Goal: Information Seeking & Learning: Learn about a topic

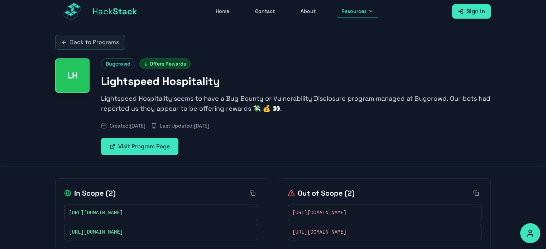
scroll to position [23, 0]
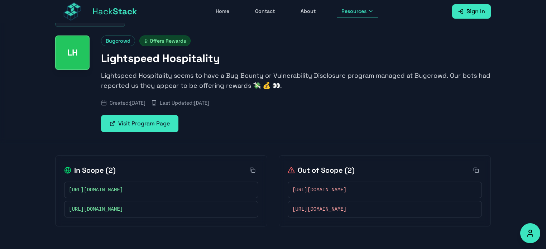
click at [183, 186] on div "[URL][DOMAIN_NAME]" at bounding box center [161, 189] width 185 height 7
click at [123, 206] on span "[URL][DOMAIN_NAME]" at bounding box center [96, 209] width 54 height 7
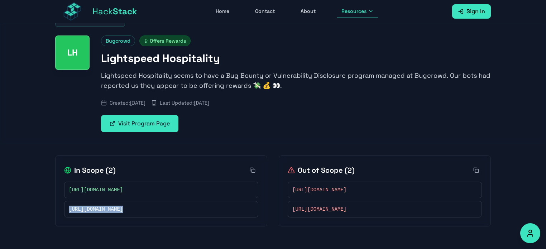
click at [123, 206] on span "[URL][DOMAIN_NAME]" at bounding box center [96, 209] width 54 height 7
click at [206, 190] on div "https://manager.trial.lsk.lightspeed.app/" at bounding box center [161, 189] width 185 height 7
click at [161, 130] on link "Visit Program Page" at bounding box center [139, 123] width 77 height 17
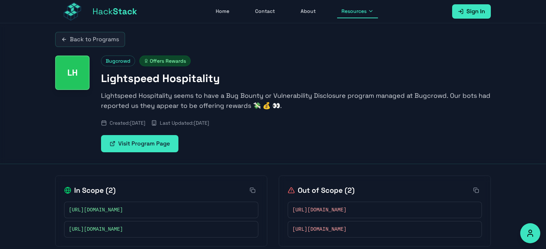
scroll to position [1, 0]
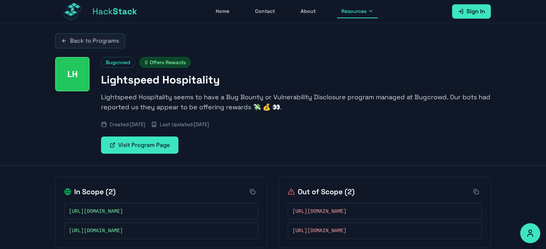
click at [165, 95] on p "Lightspeed Hospitality seems to have a Bug Bounty or Vulnerability Disclosure p…" at bounding box center [296, 102] width 390 height 20
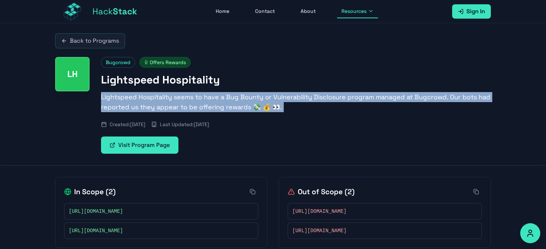
click at [165, 95] on p "Lightspeed Hospitality seems to have a Bug Bounty or Vulnerability Disclosure p…" at bounding box center [296, 102] width 390 height 20
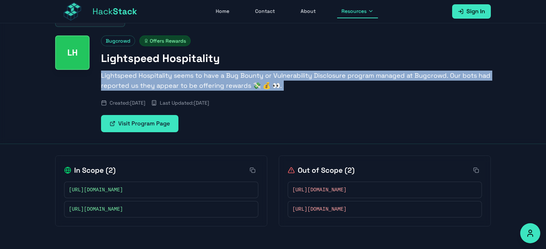
scroll to position [0, 0]
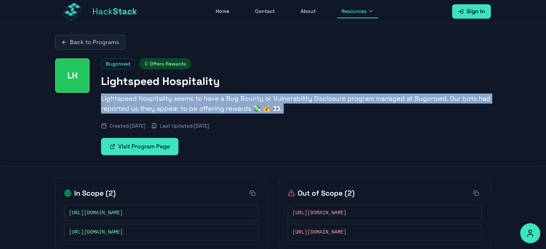
click at [113, 40] on link "Back to Programs" at bounding box center [90, 42] width 70 height 15
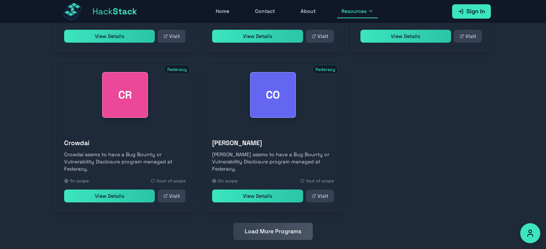
scroll to position [345, 0]
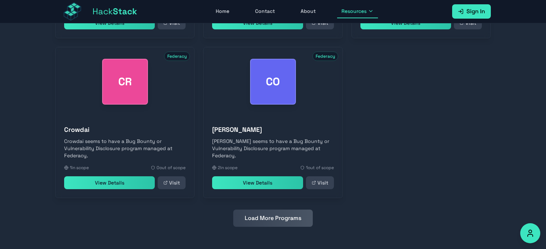
click at [263, 213] on button "Load More Programs" at bounding box center [273, 218] width 80 height 17
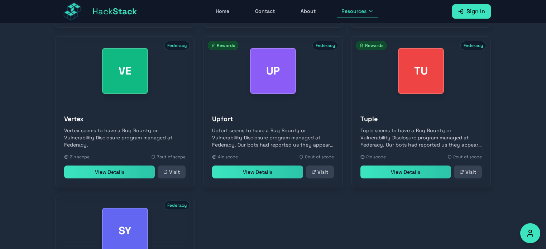
scroll to position [665, 0]
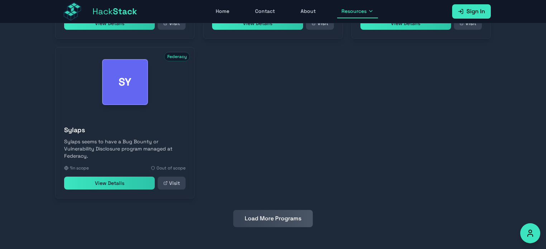
click at [267, 215] on button "Load More Programs" at bounding box center [273, 218] width 80 height 17
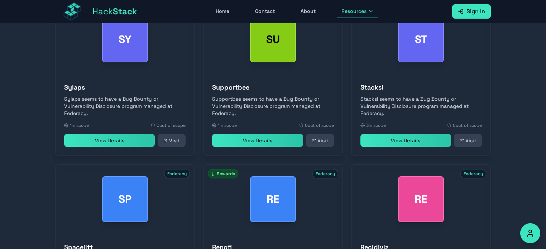
scroll to position [711, 0]
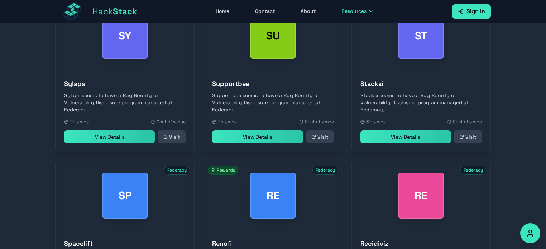
click at [245, 142] on link "View Details" at bounding box center [257, 136] width 91 height 13
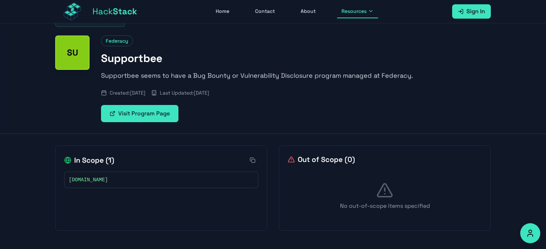
click at [152, 121] on link "Visit Program Page" at bounding box center [139, 113] width 77 height 17
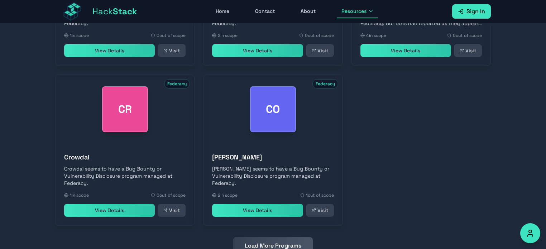
scroll to position [345, 0]
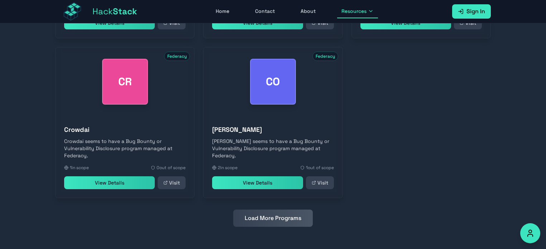
click at [255, 219] on button "Load More Programs" at bounding box center [273, 218] width 80 height 17
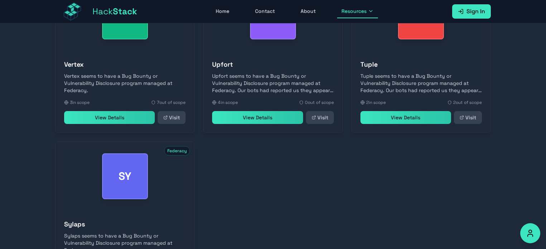
scroll to position [579, 0]
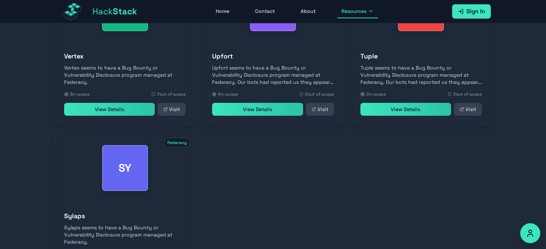
click at [126, 109] on link "View Details" at bounding box center [109, 109] width 91 height 13
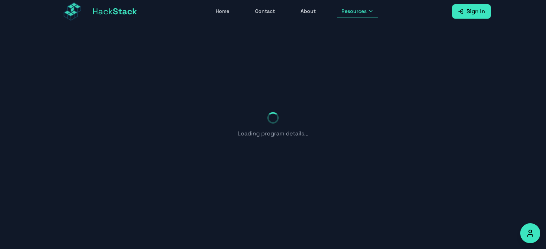
scroll to position [97, 0]
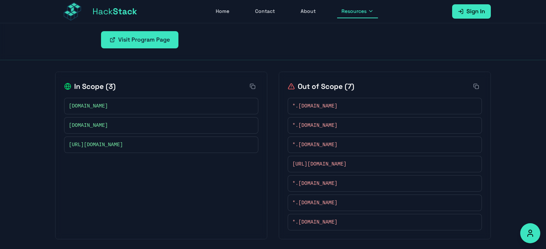
click at [130, 33] on link "Visit Program Page" at bounding box center [139, 39] width 77 height 17
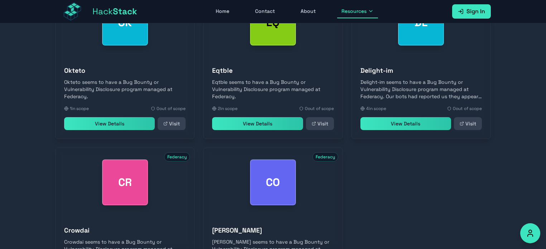
scroll to position [345, 0]
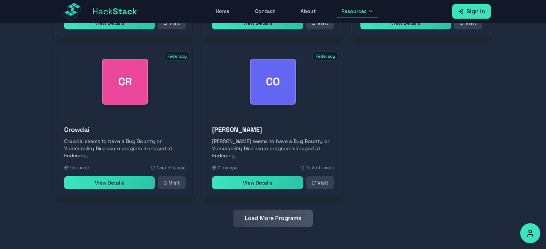
click at [279, 180] on link "View Details" at bounding box center [257, 182] width 91 height 13
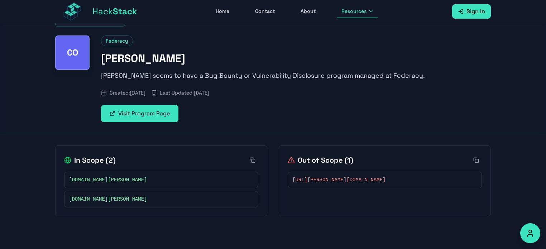
click at [169, 111] on link "Visit Program Page" at bounding box center [139, 113] width 77 height 17
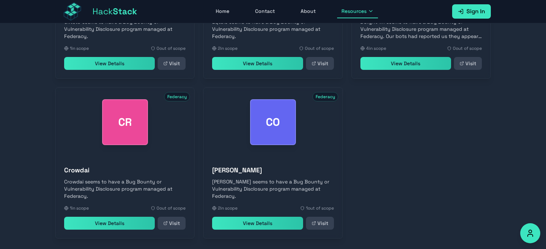
scroll to position [345, 0]
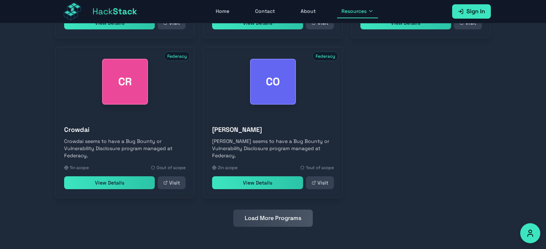
click at [272, 216] on button "Load More Programs" at bounding box center [273, 218] width 80 height 17
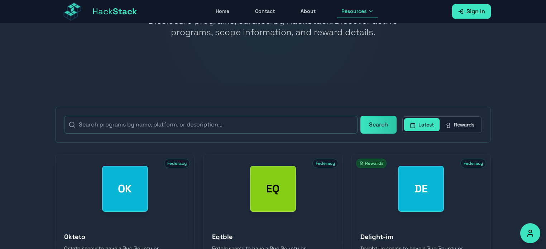
scroll to position [79, 0]
click at [454, 118] on button "Rewards" at bounding box center [460, 124] width 40 height 13
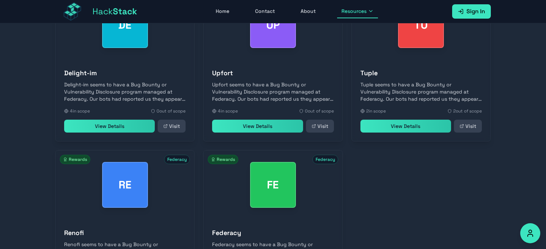
scroll to position [345, 0]
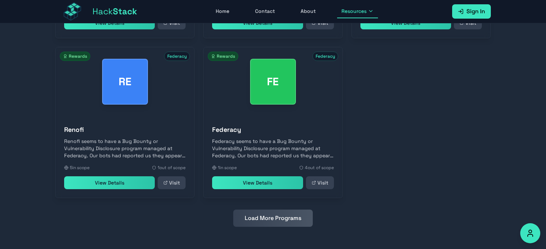
click at [259, 216] on button "Load More Programs" at bounding box center [273, 218] width 80 height 17
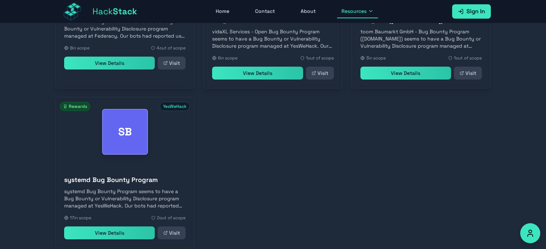
scroll to position [675, 0]
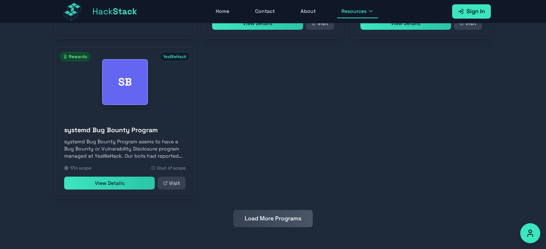
click at [273, 215] on button "Load More Programs" at bounding box center [273, 218] width 80 height 17
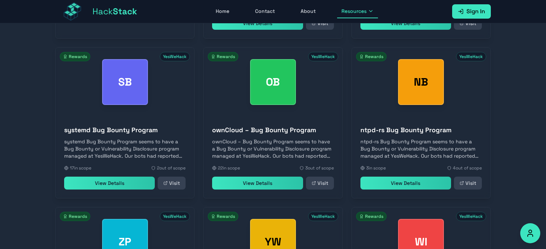
scroll to position [844, 0]
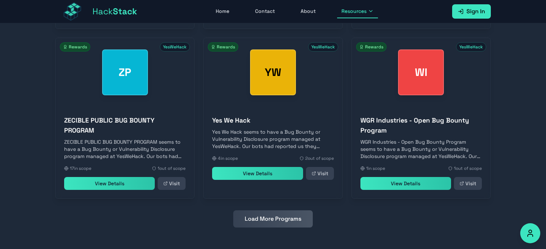
click at [389, 177] on div "WGR Industries - Open Bug Bounty Program WGR Industries - Open Bug Bounty Progr…" at bounding box center [421, 153] width 139 height 92
click at [400, 181] on link "View Details" at bounding box center [405, 183] width 91 height 13
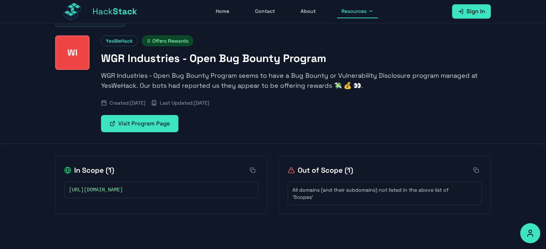
click at [186, 190] on div "https://wgr-industries.com" at bounding box center [161, 189] width 185 height 7
click at [161, 128] on link "Visit Program Page" at bounding box center [139, 123] width 77 height 17
click at [118, 190] on span "https://wgr-industries.com" at bounding box center [96, 189] width 54 height 7
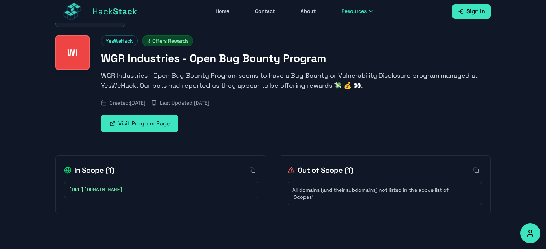
click at [118, 190] on span "https://wgr-industries.com" at bounding box center [96, 189] width 54 height 7
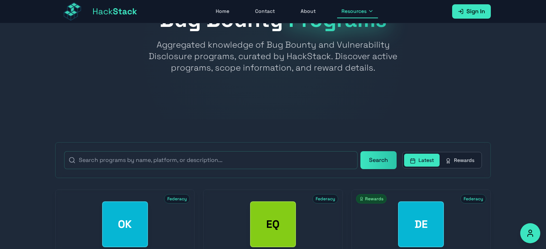
scroll to position [66, 0]
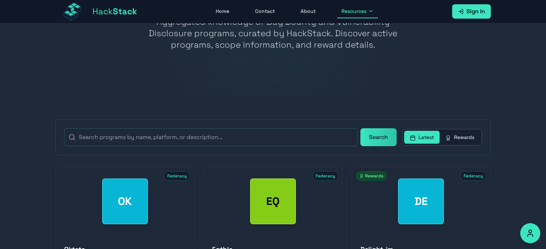
click at [448, 142] on button "Rewards" at bounding box center [460, 137] width 40 height 13
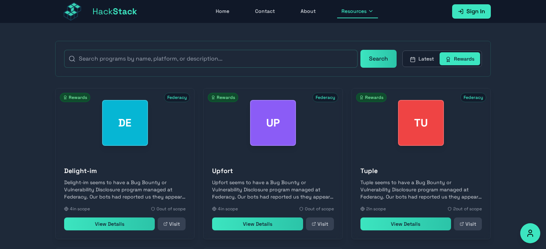
scroll to position [145, 0]
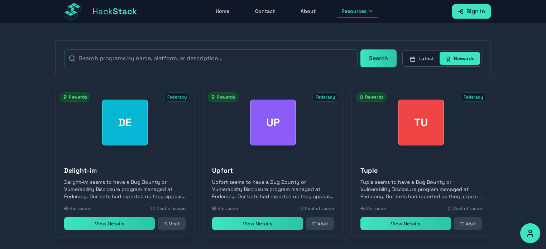
click at [124, 229] on link "View Details" at bounding box center [109, 223] width 91 height 13
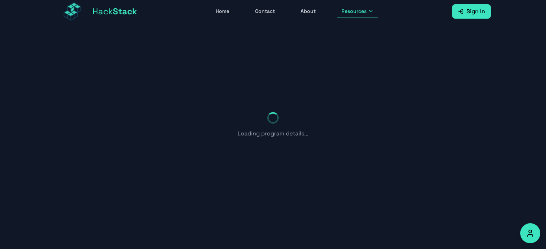
scroll to position [49, 0]
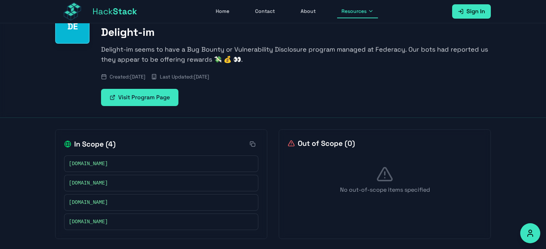
click at [138, 92] on link "Visit Program Page" at bounding box center [139, 97] width 77 height 17
click at [88, 203] on span "undoze.com" at bounding box center [88, 202] width 39 height 7
copy div "undoze.com"
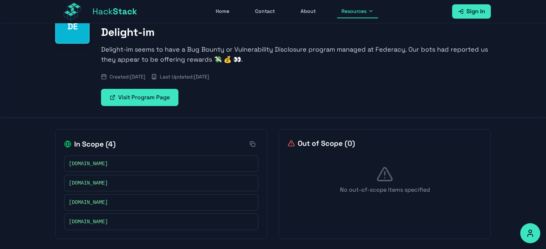
click at [141, 78] on span "Created: November 23, 2023" at bounding box center [128, 76] width 36 height 7
drag, startPoint x: 141, startPoint y: 78, endPoint x: 160, endPoint y: 80, distance: 19.4
click at [145, 80] on span "Created: November 23, 2023" at bounding box center [128, 76] width 36 height 7
click at [197, 75] on span "Last Updated: September 20, 2025" at bounding box center [184, 76] width 49 height 7
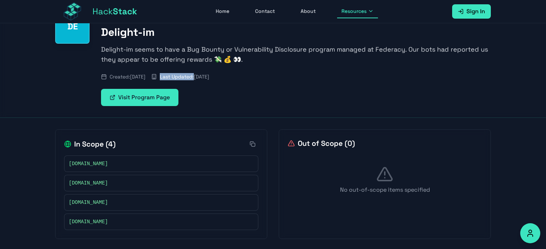
drag, startPoint x: 197, startPoint y: 75, endPoint x: 224, endPoint y: 76, distance: 26.9
click at [209, 76] on span "Last Updated: September 20, 2025" at bounding box center [184, 76] width 49 height 7
click at [90, 221] on span "delight.im" at bounding box center [88, 221] width 39 height 7
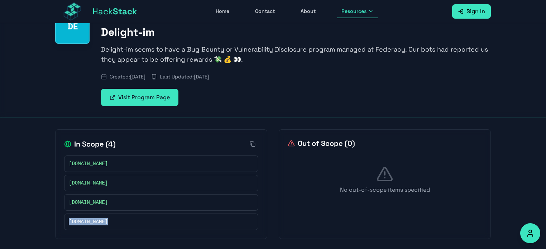
click at [90, 221] on span "delight.im" at bounding box center [88, 221] width 39 height 7
copy div "delight.im"
click at [102, 186] on span "moviecontentfilter.com" at bounding box center [88, 182] width 39 height 7
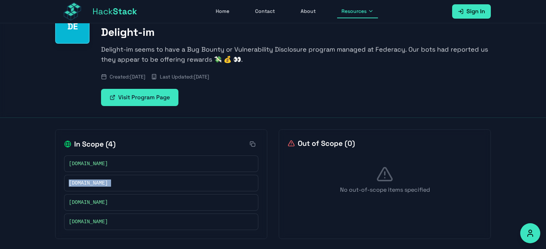
copy div "moviecontentfilter.com"
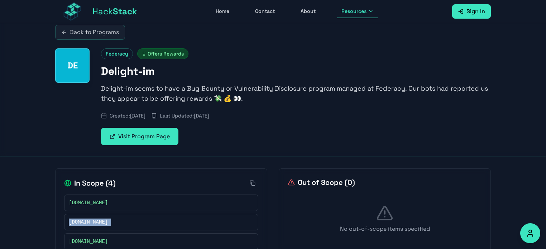
scroll to position [9, 0]
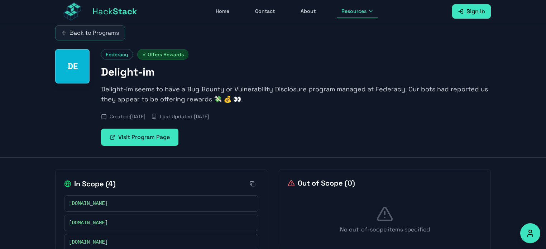
click at [171, 84] on p "Delight-im seems to have a Bug Bounty or Vulnerability Disclosure program manag…" at bounding box center [296, 94] width 390 height 20
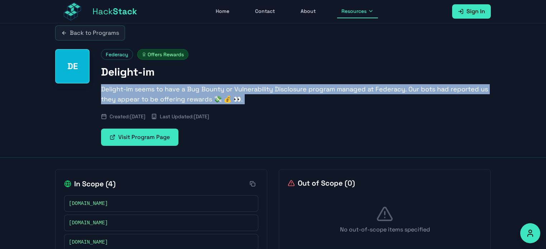
drag, startPoint x: 171, startPoint y: 84, endPoint x: 203, endPoint y: 101, distance: 37.2
click at [203, 101] on p "Delight-im seems to have a Bug Bounty or Vulnerability Disclosure program manag…" at bounding box center [296, 94] width 390 height 20
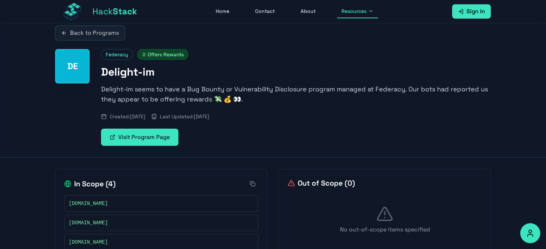
click at [96, 37] on link "Back to Programs" at bounding box center [90, 32] width 70 height 15
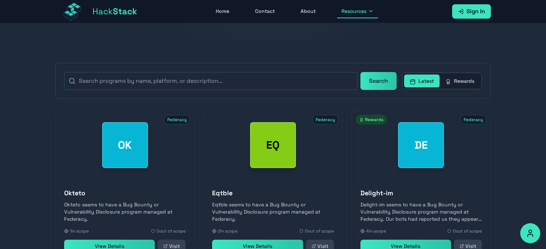
scroll to position [123, 0]
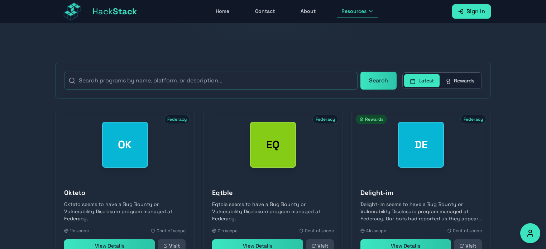
click at [456, 80] on button "Rewards" at bounding box center [460, 80] width 40 height 13
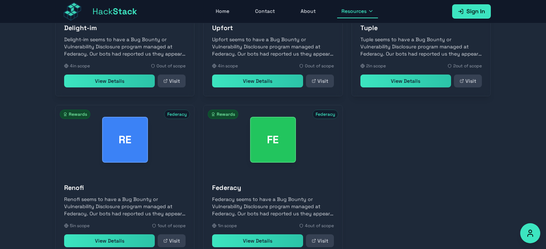
scroll to position [345, 0]
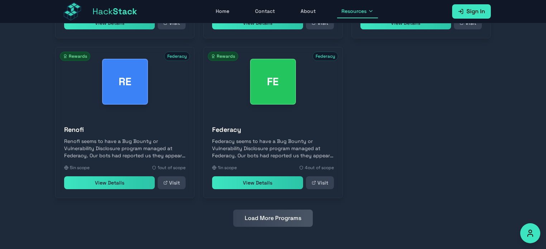
click at [269, 213] on button "Load More Programs" at bounding box center [273, 218] width 80 height 17
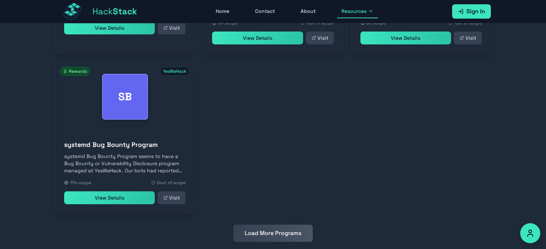
scroll to position [675, 0]
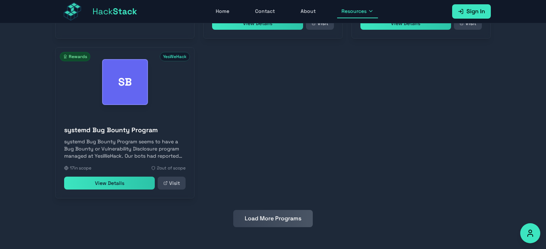
click at [138, 182] on link "View Details" at bounding box center [109, 183] width 91 height 13
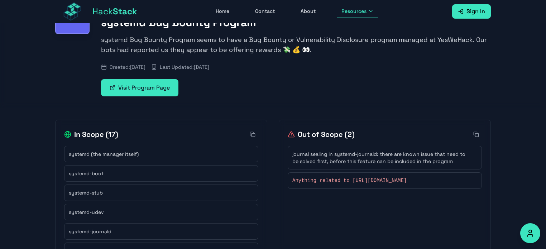
scroll to position [56, 0]
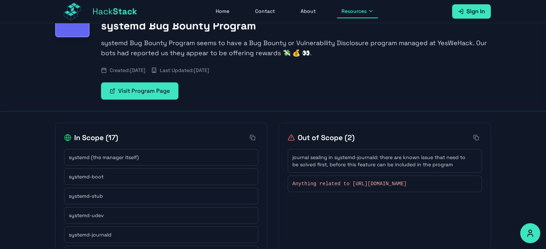
click at [151, 88] on link "Visit Program Page" at bounding box center [139, 90] width 77 height 17
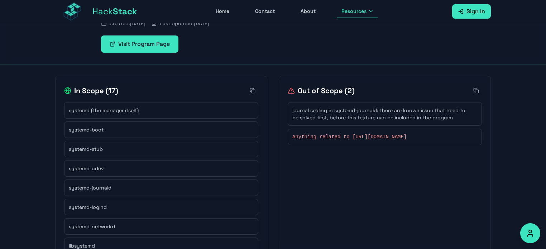
scroll to position [104, 0]
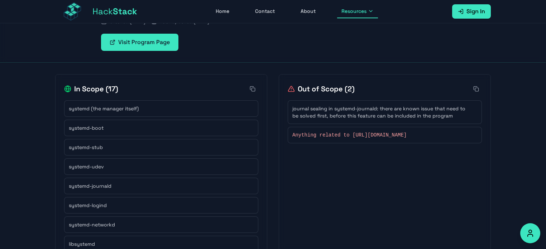
click at [125, 104] on div "systemd (the manager itself)" at bounding box center [161, 108] width 194 height 16
click at [97, 109] on span "systemd (the manager itself)" at bounding box center [104, 108] width 70 height 7
click at [115, 109] on span "systemd (the manager itself)" at bounding box center [104, 108] width 70 height 7
click at [101, 108] on span "systemd (the manager itself)" at bounding box center [104, 108] width 70 height 7
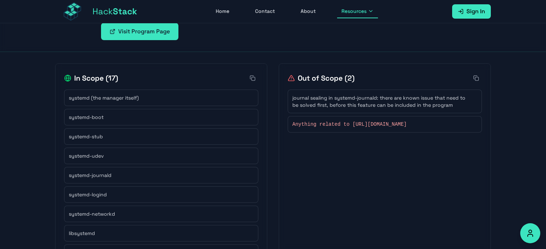
scroll to position [115, 0]
click at [94, 118] on span "systemd-boot" at bounding box center [86, 116] width 35 height 7
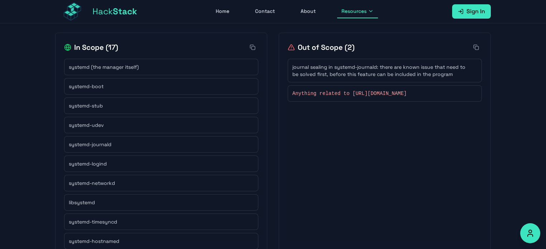
scroll to position [139, 0]
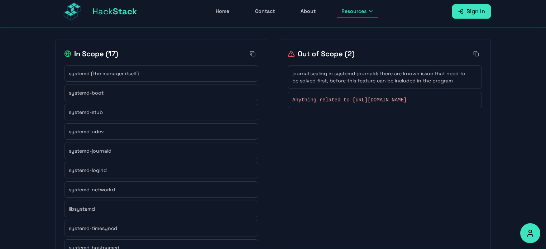
click at [71, 72] on span "systemd (the manager itself)" at bounding box center [104, 73] width 70 height 7
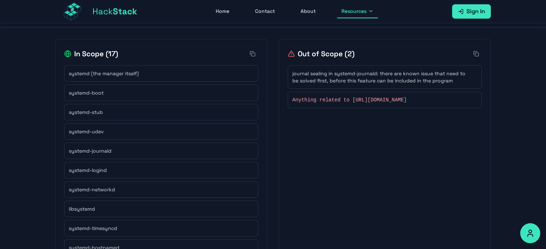
click at [109, 57] on h2 "In Scope ( 17 )" at bounding box center [91, 54] width 54 height 10
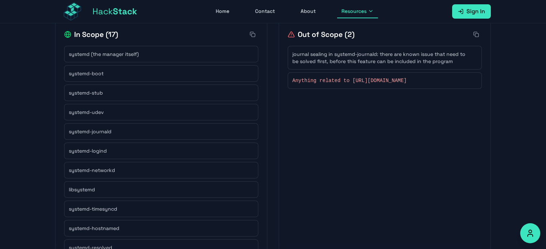
scroll to position [159, 0]
click at [115, 79] on div "systemd-boot" at bounding box center [161, 73] width 194 height 16
click at [111, 92] on div "systemd-stub" at bounding box center [161, 92] width 185 height 7
click at [92, 112] on span "systemd-udev" at bounding box center [86, 111] width 35 height 7
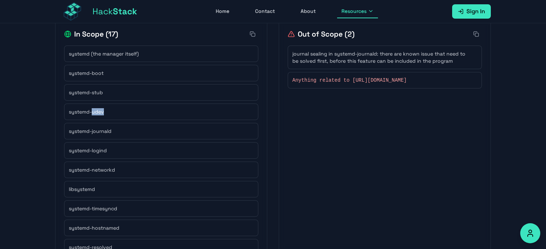
click at [92, 112] on span "systemd-udev" at bounding box center [86, 111] width 35 height 7
copy div "systemd-udev"
click at [73, 73] on span "systemd-boot" at bounding box center [86, 73] width 35 height 7
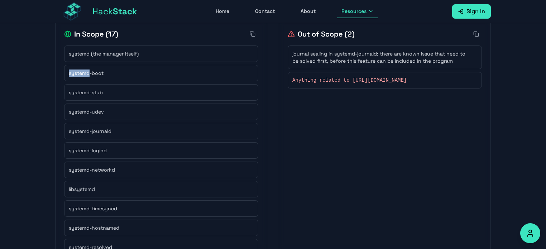
copy span "systemd"
click at [92, 74] on span "systemd-boot" at bounding box center [86, 73] width 35 height 7
copy div "systemd-boot"
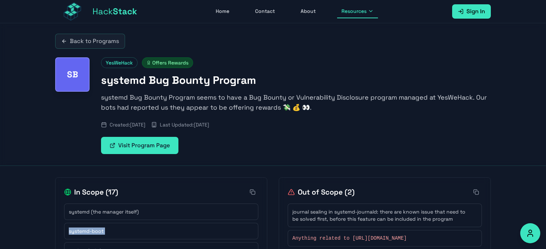
scroll to position [0, 0]
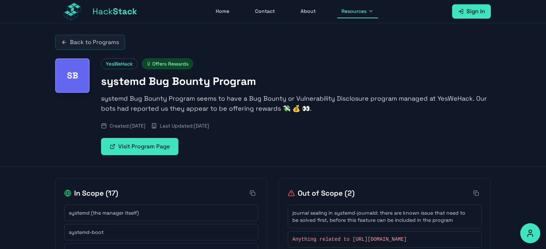
click at [141, 80] on h1 "systemd Bug Bounty Program" at bounding box center [296, 81] width 390 height 13
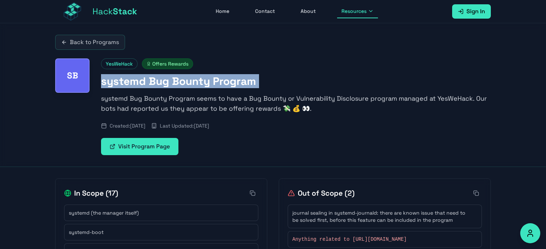
click at [141, 80] on h1 "systemd Bug Bounty Program" at bounding box center [296, 81] width 390 height 13
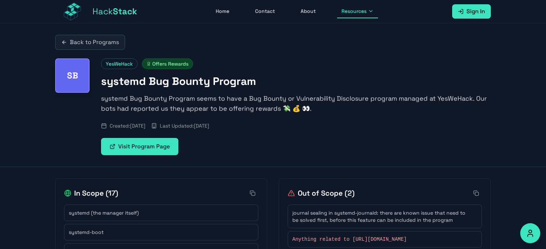
click at [135, 92] on div "YesWeHack Offers Rewards systemd Bug Bounty Program systemd Bug Bounty Program …" at bounding box center [296, 106] width 390 height 97
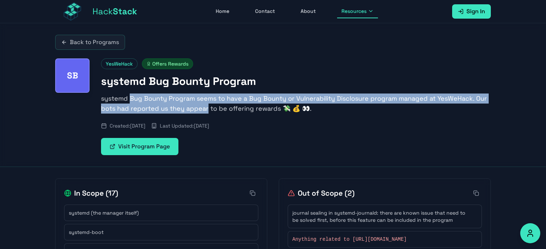
drag, startPoint x: 135, startPoint y: 92, endPoint x: 187, endPoint y: 107, distance: 53.7
click at [187, 107] on div "YesWeHack Offers Rewards systemd Bug Bounty Program systemd Bug Bounty Program …" at bounding box center [296, 106] width 390 height 97
click at [187, 107] on p "systemd Bug Bounty Program seems to have a Bug Bounty or Vulnerability Disclosu…" at bounding box center [296, 104] width 390 height 20
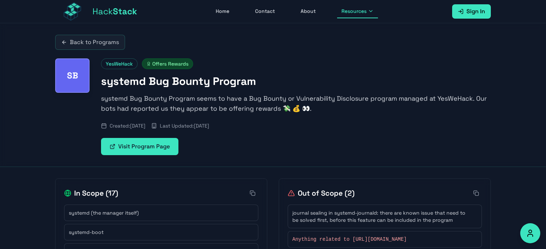
scroll to position [10, 0]
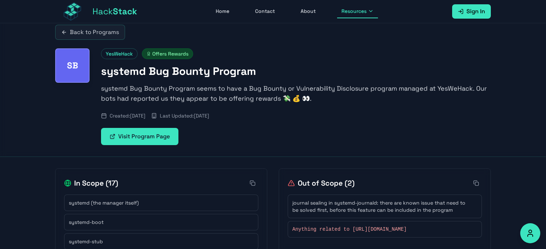
click at [130, 96] on p "systemd Bug Bounty Program seems to have a Bug Bounty or Vulnerability Disclosu…" at bounding box center [296, 93] width 390 height 20
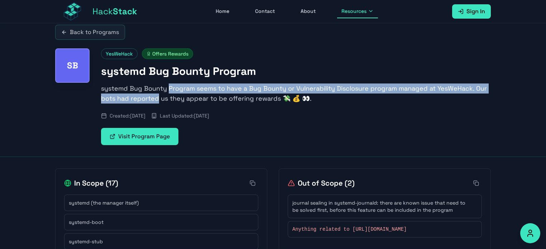
drag, startPoint x: 130, startPoint y: 96, endPoint x: 183, endPoint y: 92, distance: 52.8
click at [183, 92] on p "systemd Bug Bounty Program seems to have a Bug Bounty or Vulnerability Disclosu…" at bounding box center [296, 93] width 390 height 20
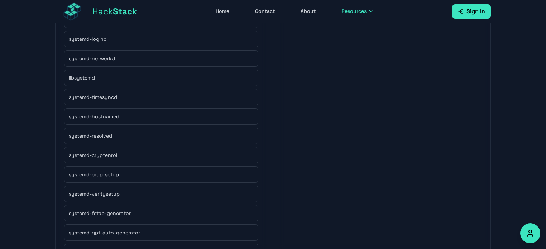
scroll to position [299, 0]
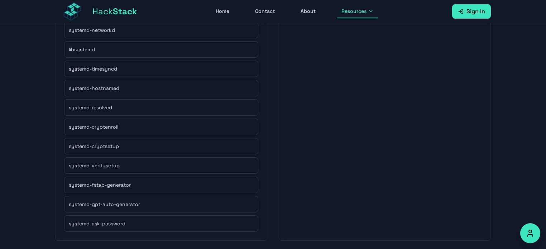
click at [105, 187] on div "systemd-fstab-generator" at bounding box center [161, 185] width 194 height 16
click at [104, 207] on div "systemd-gpt-auto-generator" at bounding box center [161, 204] width 194 height 16
click at [104, 220] on span "systemd-ask-password" at bounding box center [97, 223] width 57 height 7
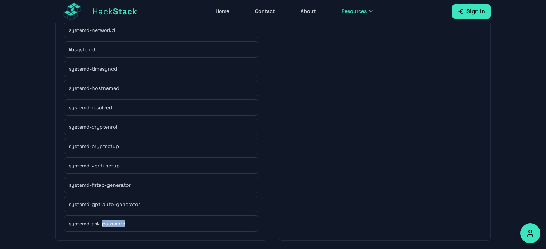
click at [104, 220] on span "systemd-ask-password" at bounding box center [97, 223] width 57 height 7
copy div "systemd-ask-password"
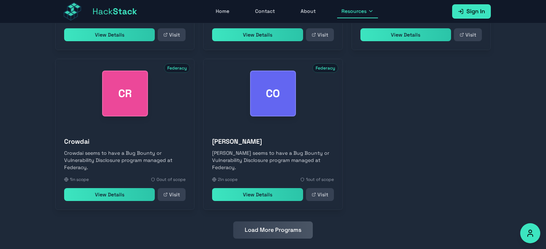
scroll to position [345, 0]
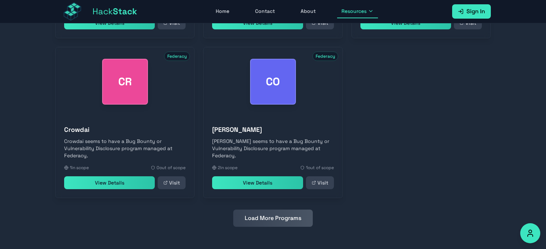
click at [257, 218] on button "Load More Programs" at bounding box center [273, 218] width 80 height 17
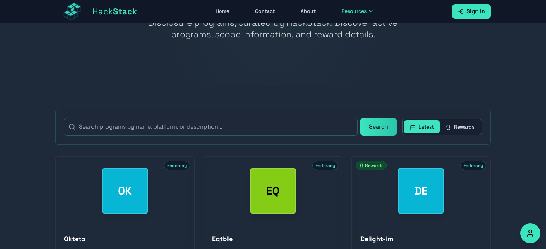
scroll to position [0, 0]
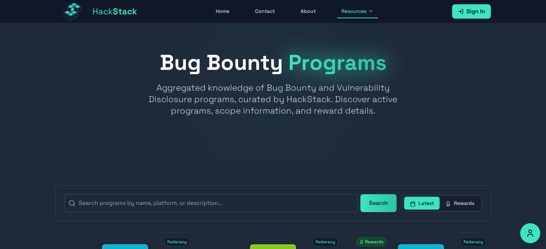
click at [460, 202] on button "Rewards" at bounding box center [460, 203] width 40 height 13
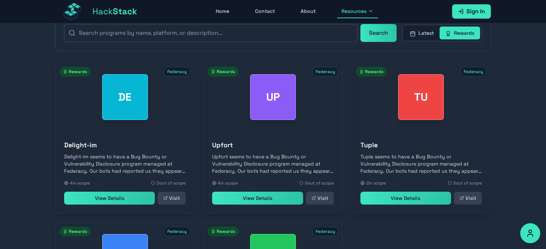
scroll to position [345, 0]
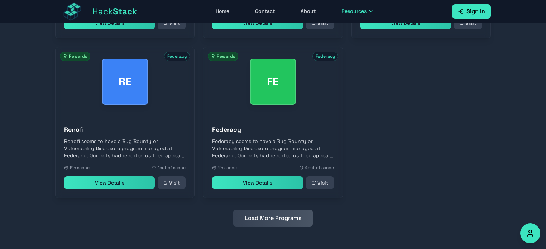
click at [270, 217] on button "Load More Programs" at bounding box center [273, 218] width 80 height 17
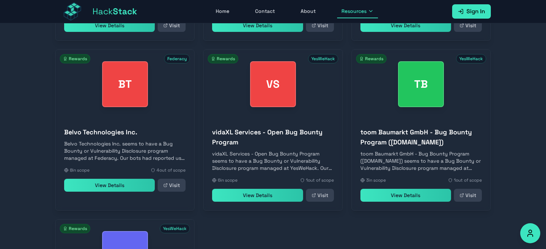
scroll to position [503, 0]
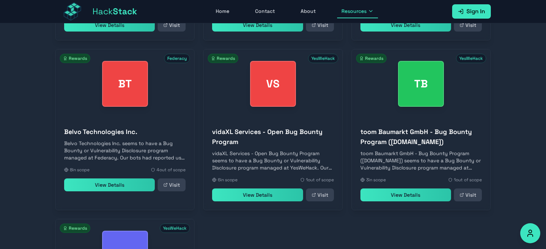
click at [397, 194] on link "View Details" at bounding box center [405, 194] width 91 height 13
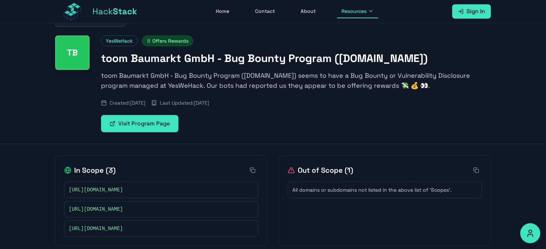
scroll to position [30, 0]
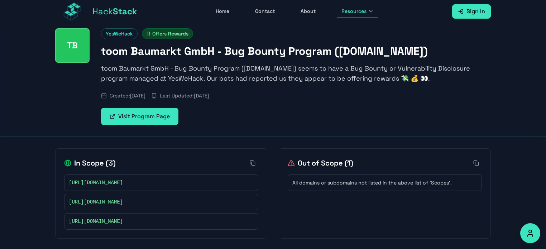
click at [168, 111] on link "Visit Program Page" at bounding box center [139, 116] width 77 height 17
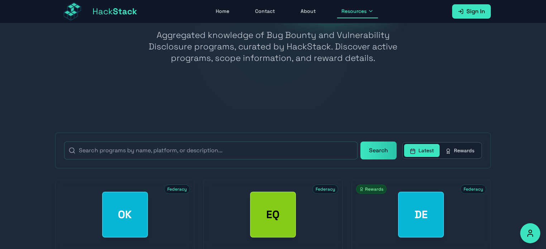
scroll to position [38, 0]
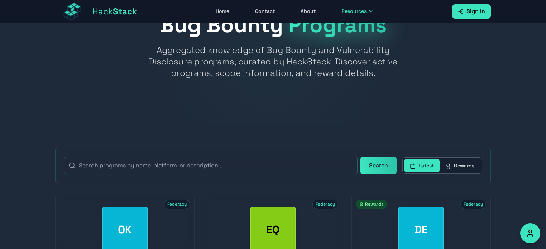
click at [457, 166] on button "Rewards" at bounding box center [460, 165] width 40 height 13
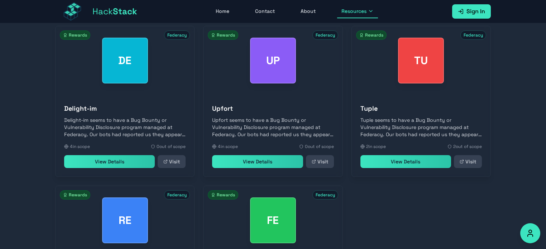
scroll to position [207, 0]
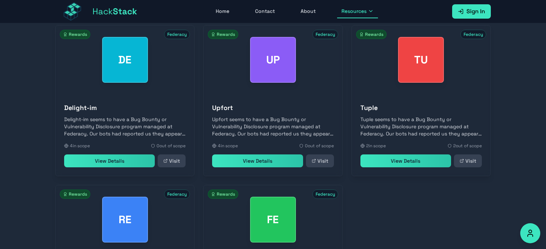
click at [273, 164] on link "View Details" at bounding box center [257, 160] width 91 height 13
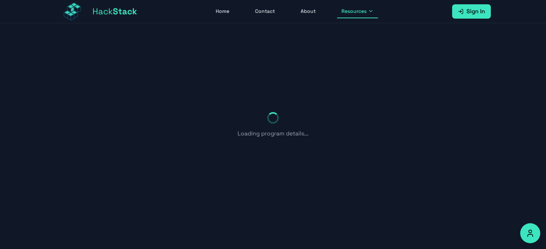
scroll to position [49, 0]
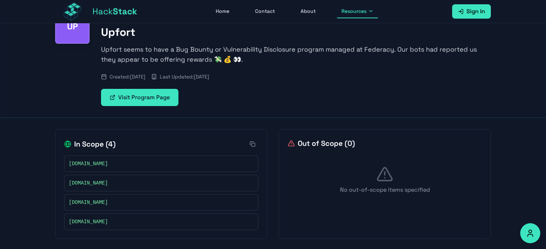
click at [143, 94] on link "Visit Program Page" at bounding box center [139, 97] width 77 height 17
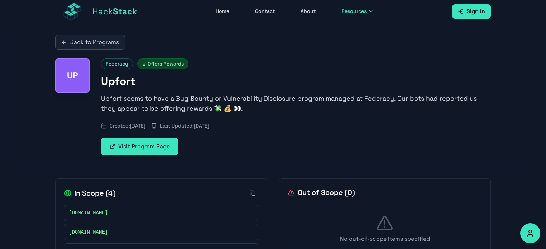
click at [61, 36] on link "Back to Programs" at bounding box center [90, 42] width 70 height 15
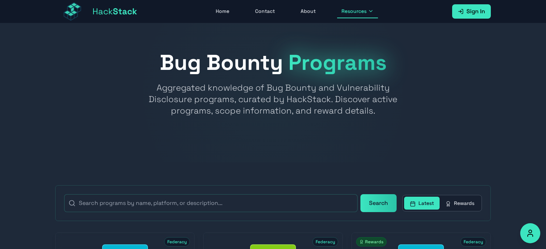
click at [456, 205] on button "Rewards" at bounding box center [460, 203] width 40 height 13
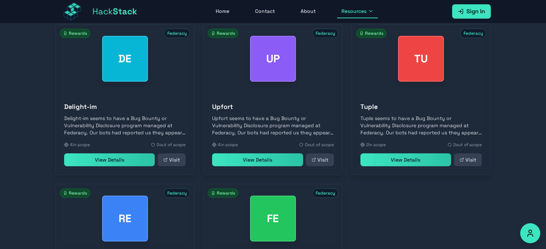
scroll to position [345, 0]
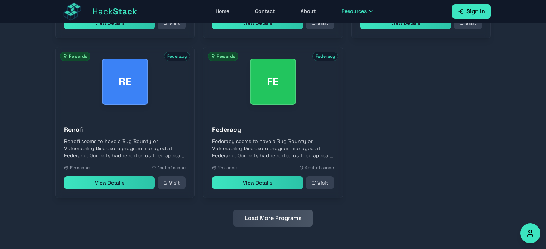
click at [300, 211] on button "Load More Programs" at bounding box center [273, 218] width 80 height 17
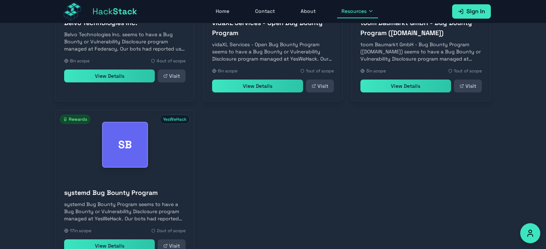
scroll to position [675, 0]
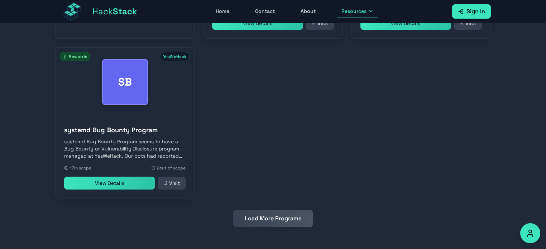
click at [293, 211] on button "Load More Programs" at bounding box center [273, 218] width 80 height 17
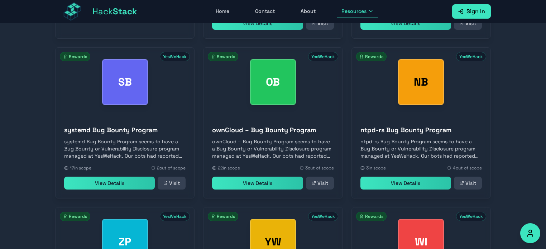
scroll to position [844, 0]
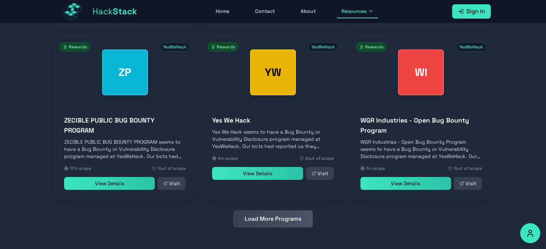
click at [256, 221] on button "Load More Programs" at bounding box center [273, 218] width 80 height 17
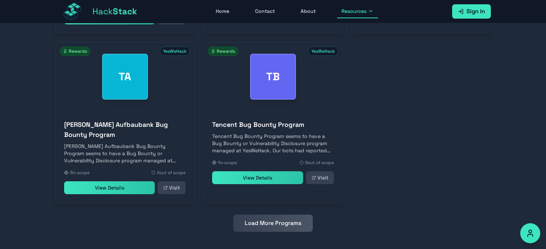
scroll to position [1184, 0]
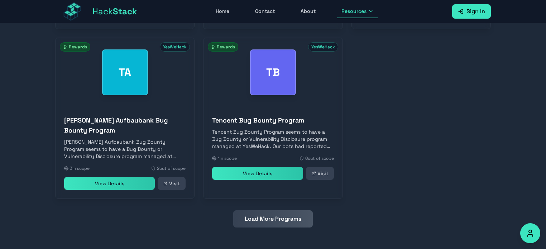
click at [122, 185] on link "View Details" at bounding box center [109, 183] width 91 height 13
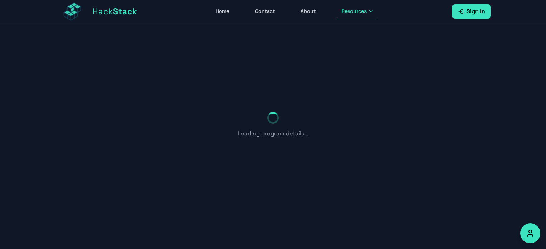
scroll to position [30, 0]
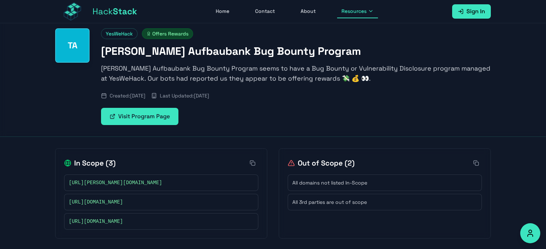
click at [145, 121] on link "Visit Program Page" at bounding box center [139, 116] width 77 height 17
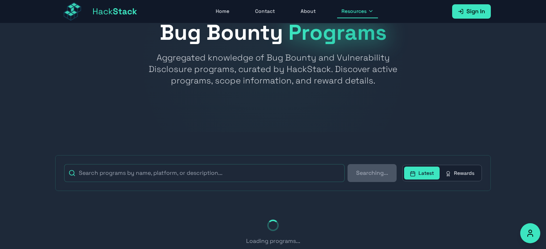
scroll to position [66, 0]
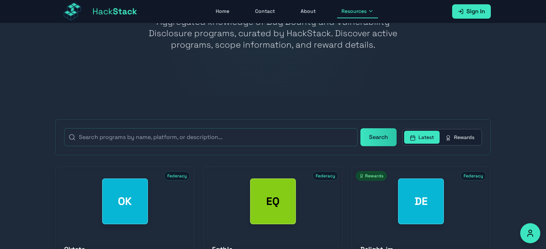
click at [469, 138] on button "Rewards" at bounding box center [460, 137] width 40 height 13
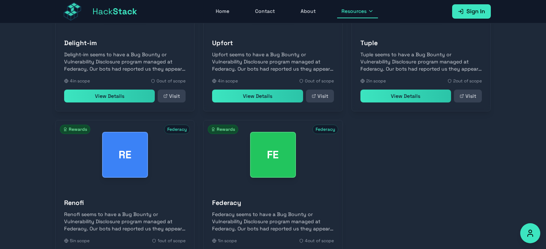
scroll to position [345, 0]
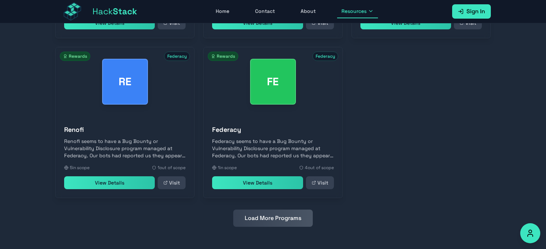
click at [270, 211] on button "Load More Programs" at bounding box center [273, 218] width 80 height 17
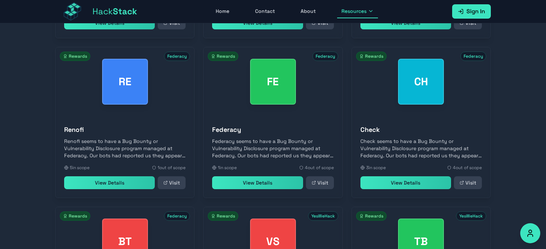
scroll to position [675, 0]
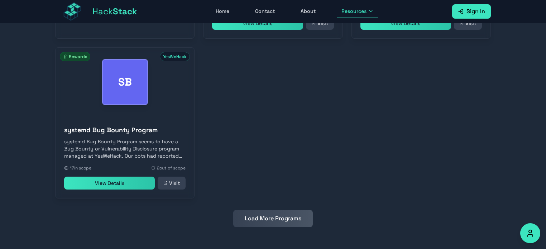
click at [275, 213] on button "Load More Programs" at bounding box center [273, 218] width 80 height 17
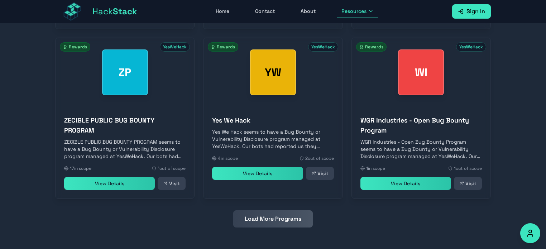
scroll to position [844, 0]
click at [276, 220] on button "Load More Programs" at bounding box center [273, 218] width 80 height 17
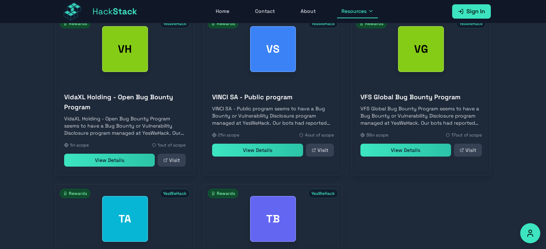
scroll to position [1184, 0]
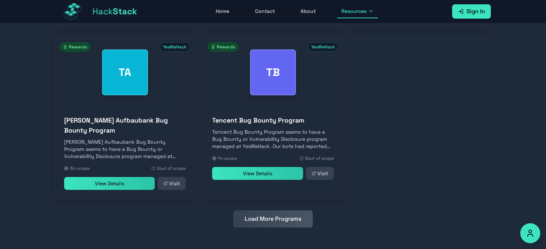
click at [265, 210] on button "Load More Programs" at bounding box center [273, 218] width 80 height 17
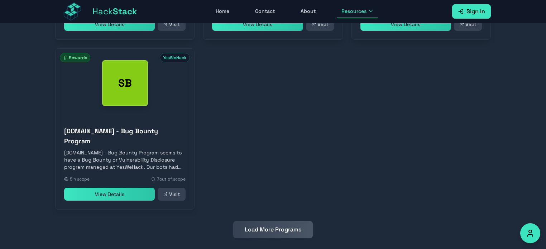
scroll to position [1503, 0]
click at [272, 221] on button "Load More Programs" at bounding box center [273, 229] width 80 height 17
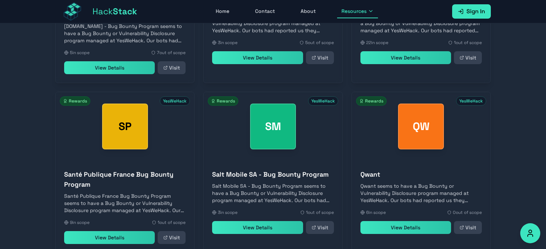
scroll to position [1672, 0]
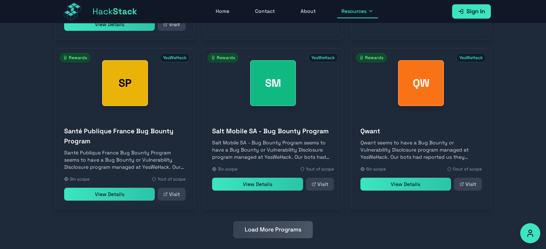
click at [270, 221] on button "Load More Programs" at bounding box center [273, 229] width 80 height 17
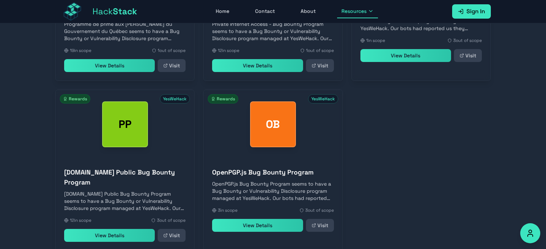
scroll to position [2012, 0]
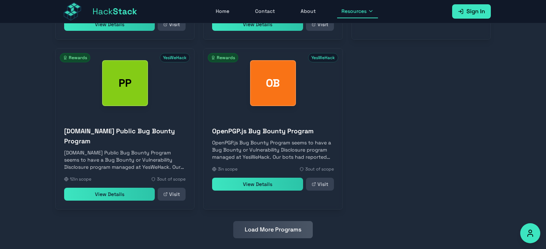
click at [271, 221] on button "Load More Programs" at bounding box center [273, 229] width 80 height 17
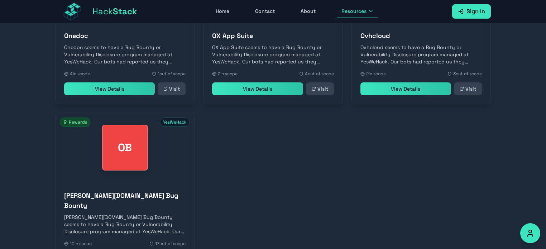
scroll to position [2331, 0]
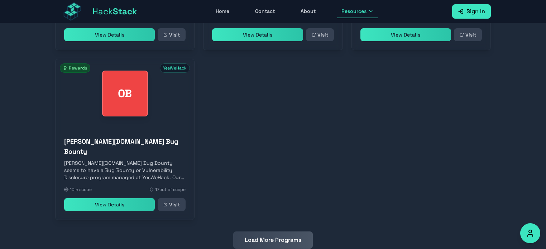
click at [262, 231] on button "Load More Programs" at bounding box center [273, 239] width 80 height 17
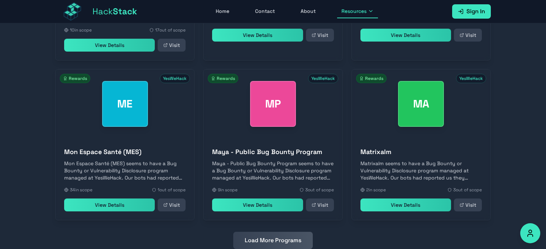
scroll to position [2491, 0]
click at [309, 232] on button "Load More Programs" at bounding box center [273, 240] width 80 height 17
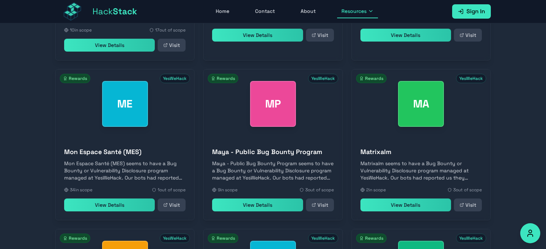
scroll to position [2830, 0]
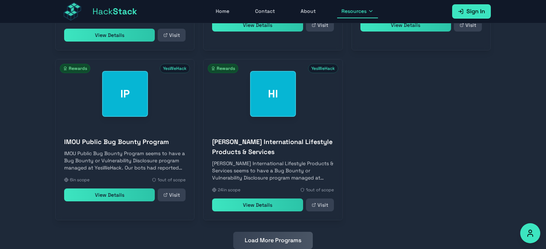
click at [261, 232] on button "Load More Programs" at bounding box center [273, 240] width 80 height 17
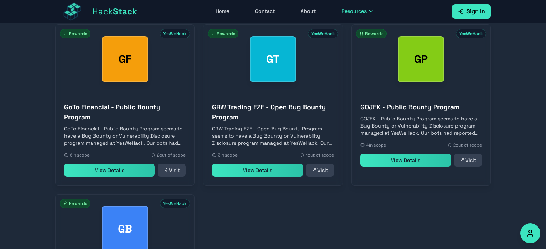
scroll to position [3034, 0]
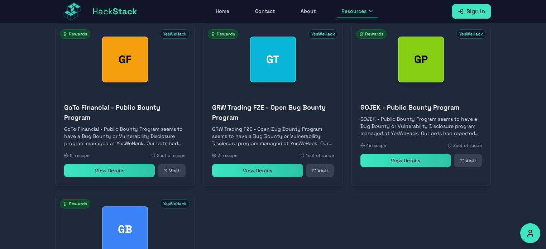
click at [247, 164] on link "View Details" at bounding box center [257, 170] width 91 height 13
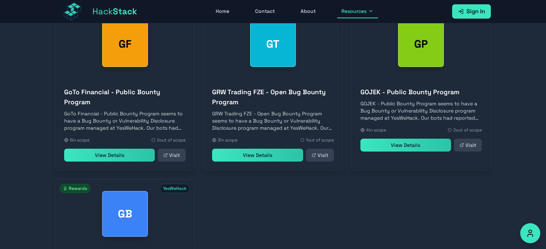
scroll to position [3070, 0]
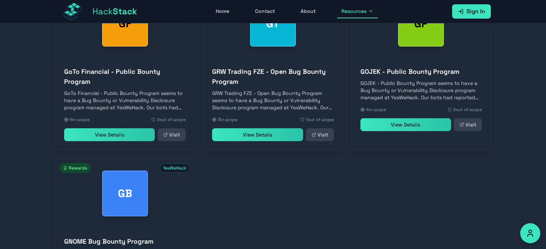
click at [431, 118] on link "View Details" at bounding box center [405, 124] width 91 height 13
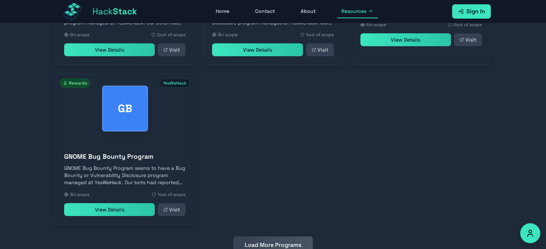
scroll to position [3159, 0]
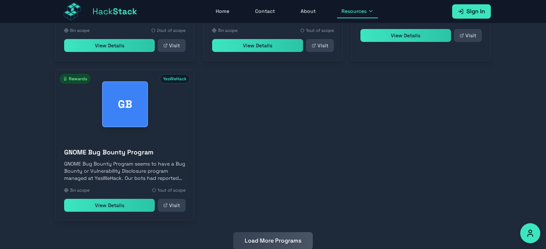
click at [153, 199] on link "View Details" at bounding box center [109, 205] width 91 height 13
click at [260, 232] on button "Load More Programs" at bounding box center [273, 240] width 80 height 17
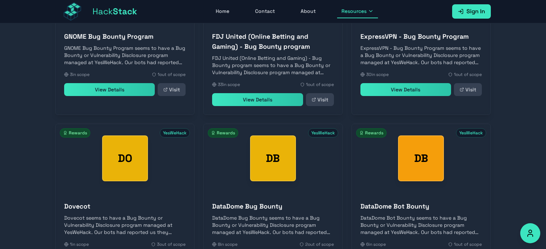
scroll to position [3329, 0]
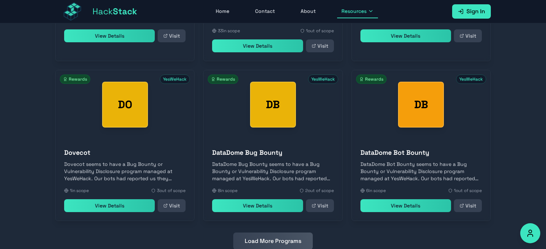
click at [271, 233] on button "Load More Programs" at bounding box center [273, 241] width 80 height 17
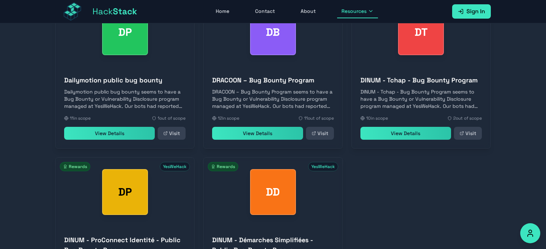
scroll to position [3658, 0]
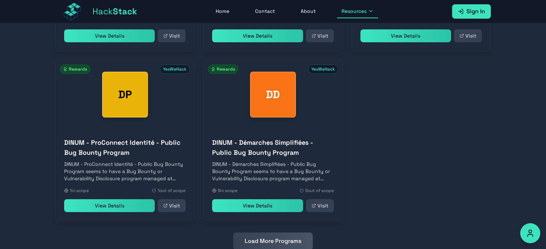
click at [257, 233] on button "Load More Programs" at bounding box center [273, 241] width 80 height 17
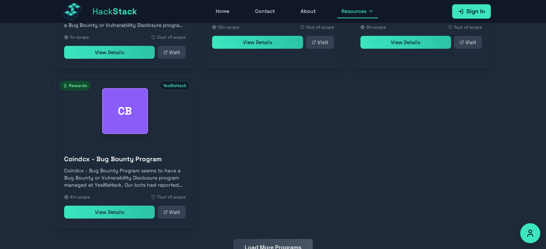
scroll to position [3988, 0]
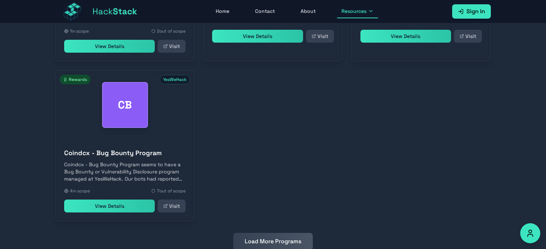
click at [265, 233] on button "Load More Programs" at bounding box center [273, 241] width 80 height 17
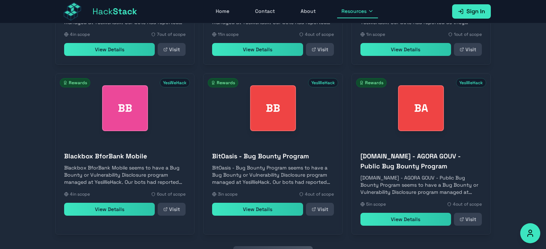
scroll to position [4157, 0]
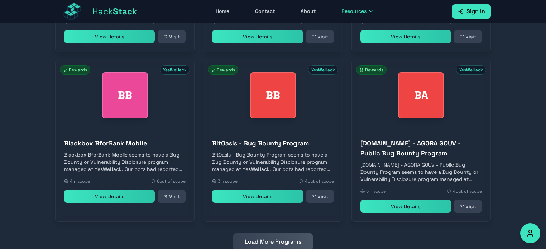
click at [268, 233] on button "Load More Programs" at bounding box center [273, 241] width 80 height 17
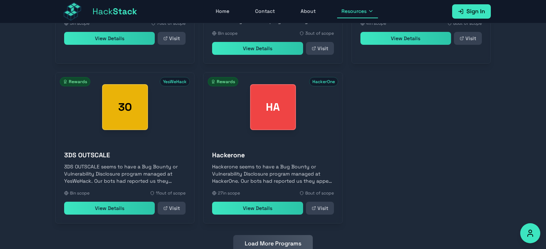
scroll to position [4487, 0]
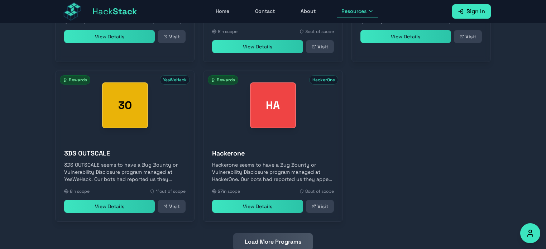
click at [257, 200] on link "View Details" at bounding box center [257, 206] width 91 height 13
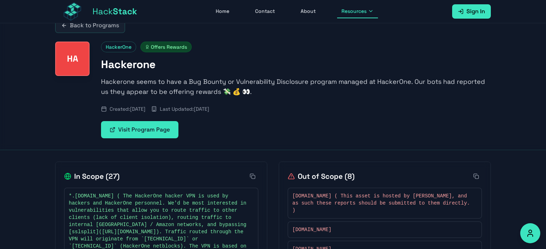
scroll to position [15, 0]
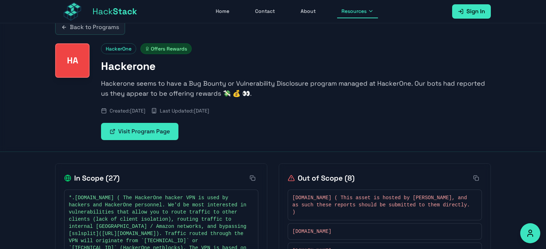
click at [158, 128] on link "Visit Program Page" at bounding box center [139, 131] width 77 height 17
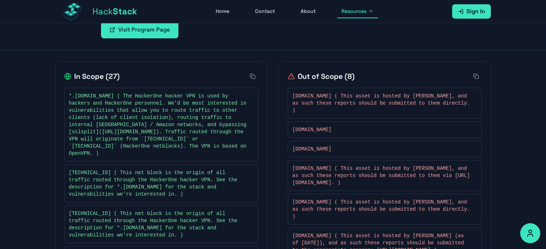
scroll to position [120, 0]
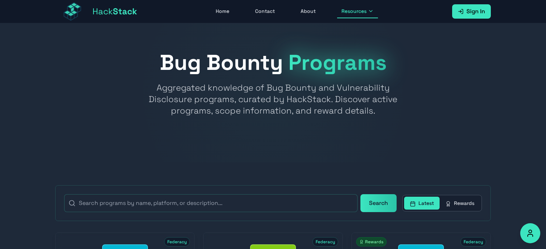
click at [459, 207] on button "Rewards" at bounding box center [460, 203] width 40 height 13
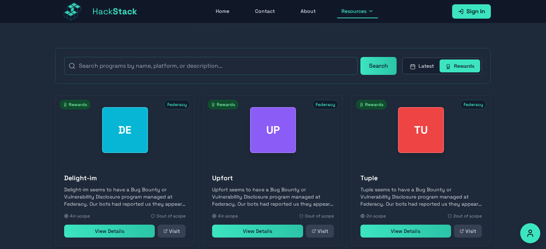
scroll to position [140, 0]
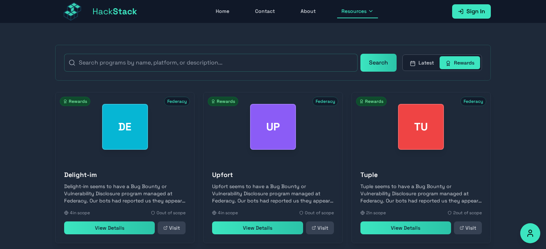
click at [125, 228] on link "View Details" at bounding box center [109, 227] width 91 height 13
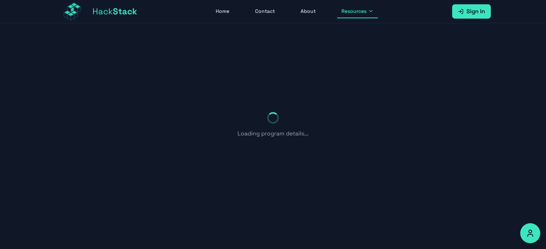
scroll to position [49, 0]
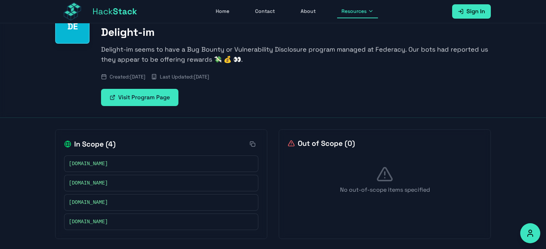
click at [142, 96] on link "Visit Program Page" at bounding box center [139, 97] width 77 height 17
click at [76, 166] on span "briefe.io" at bounding box center [88, 163] width 39 height 7
copy div "briefe.io"
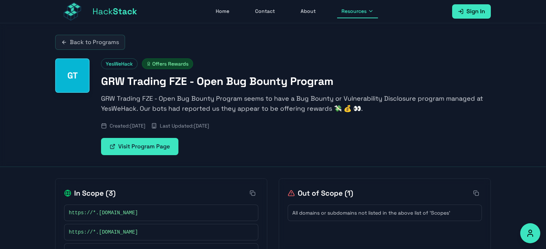
scroll to position [30, 0]
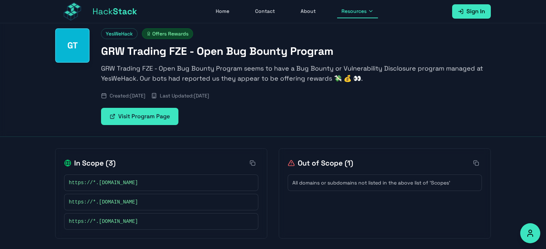
click at [139, 123] on link "Visit Program Page" at bounding box center [139, 116] width 77 height 17
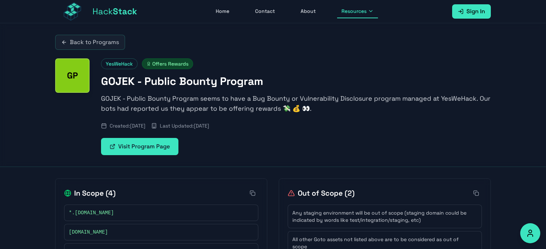
click at [149, 147] on link "Visit Program Page" at bounding box center [139, 146] width 77 height 17
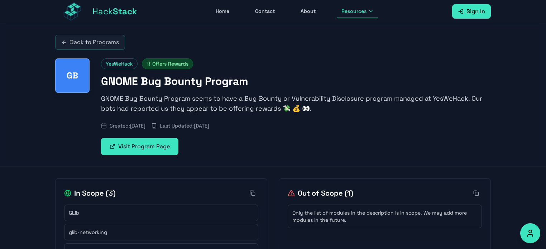
scroll to position [30, 0]
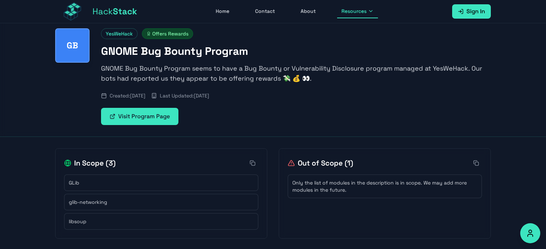
click at [129, 114] on link "Visit Program Page" at bounding box center [139, 116] width 77 height 17
